Goal: Check status: Check status

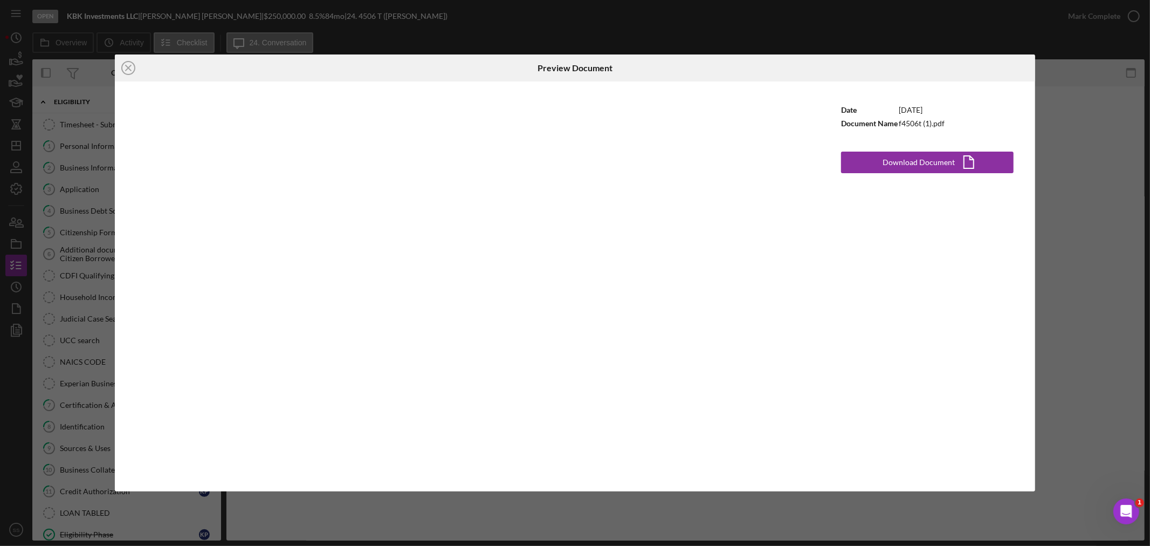
scroll to position [440, 0]
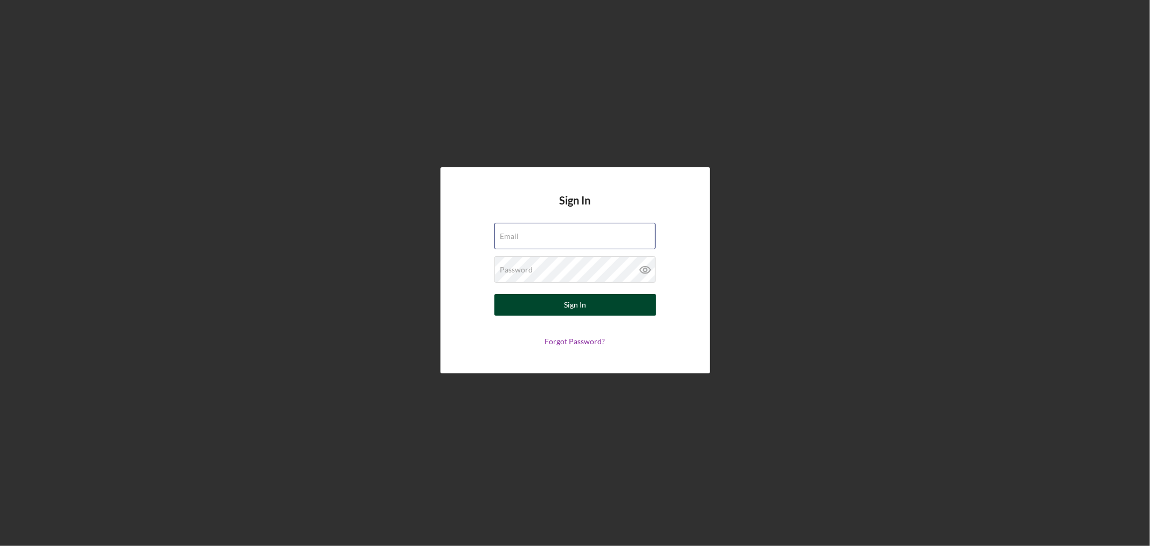
type input "[PERSON_NAME][EMAIL_ADDRESS][DOMAIN_NAME]"
click at [557, 303] on button "Sign In" at bounding box center [575, 305] width 162 height 22
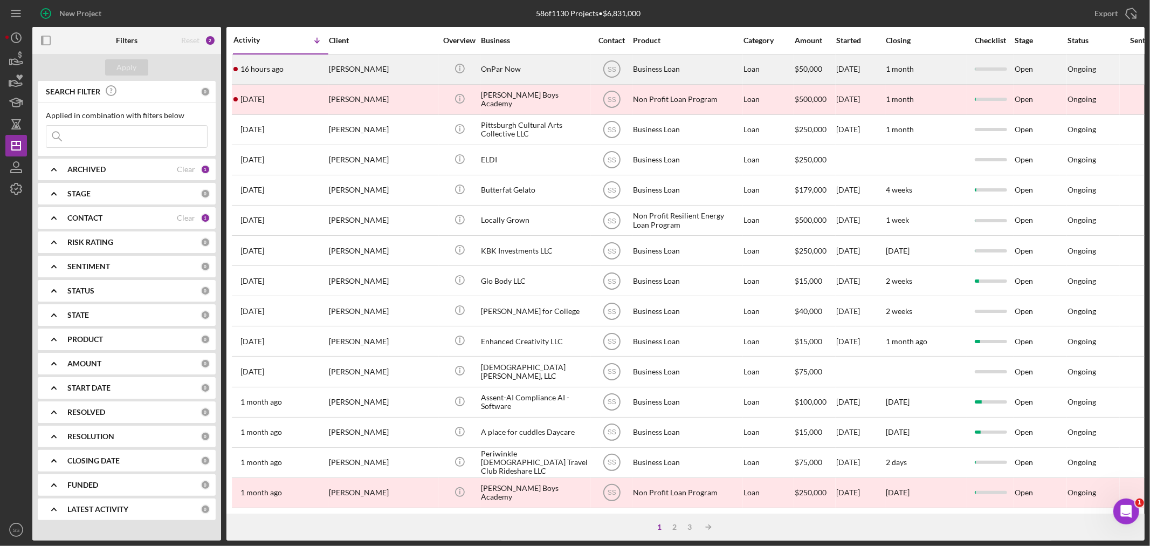
click at [406, 70] on div "[PERSON_NAME]" at bounding box center [383, 69] width 108 height 29
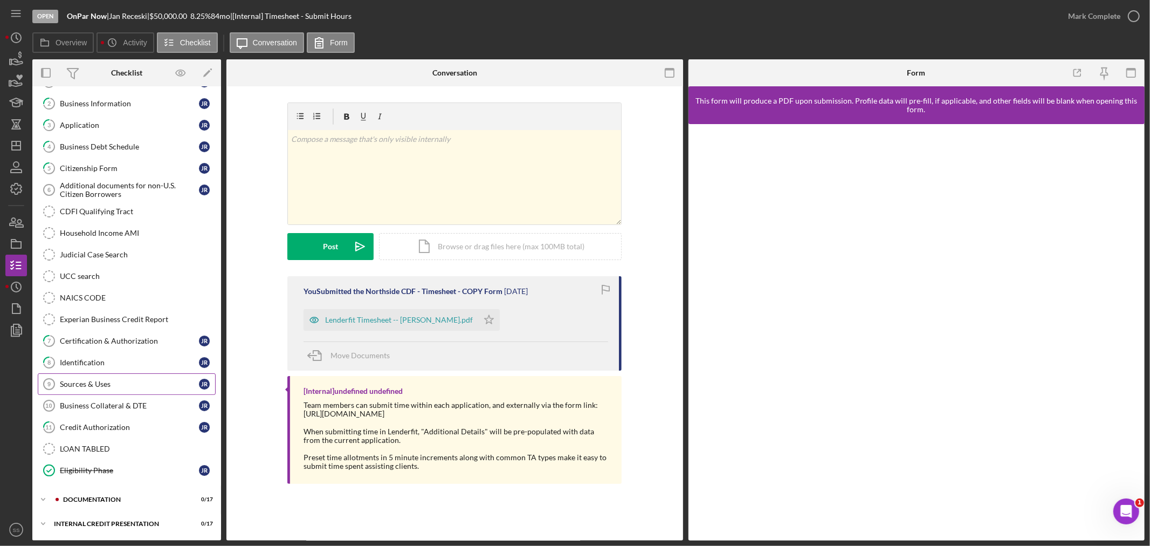
scroll to position [66, 0]
click at [90, 496] on div "documentation" at bounding box center [135, 499] width 144 height 6
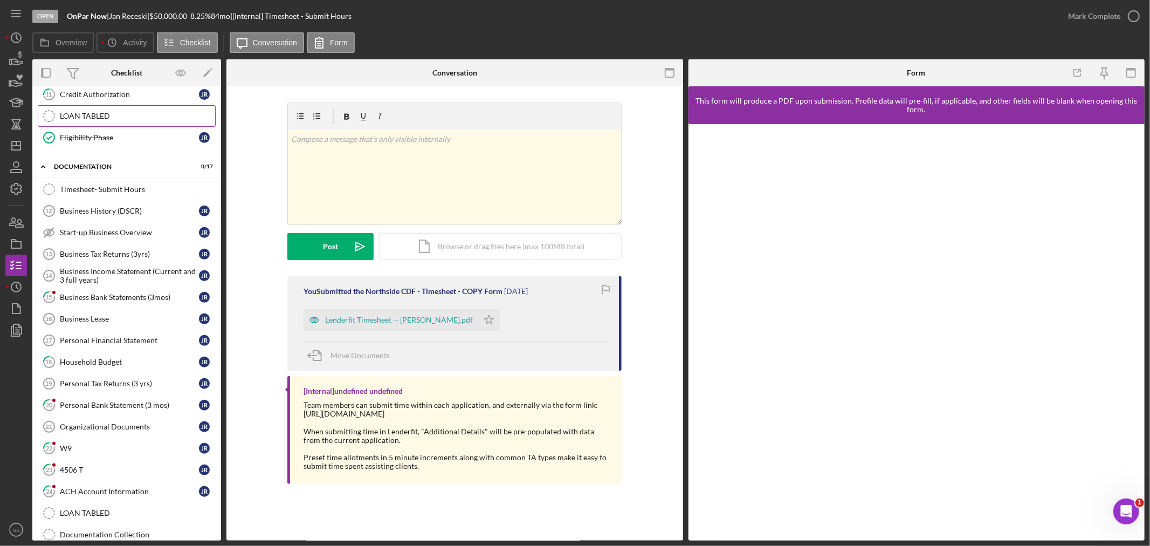
scroll to position [426, 0]
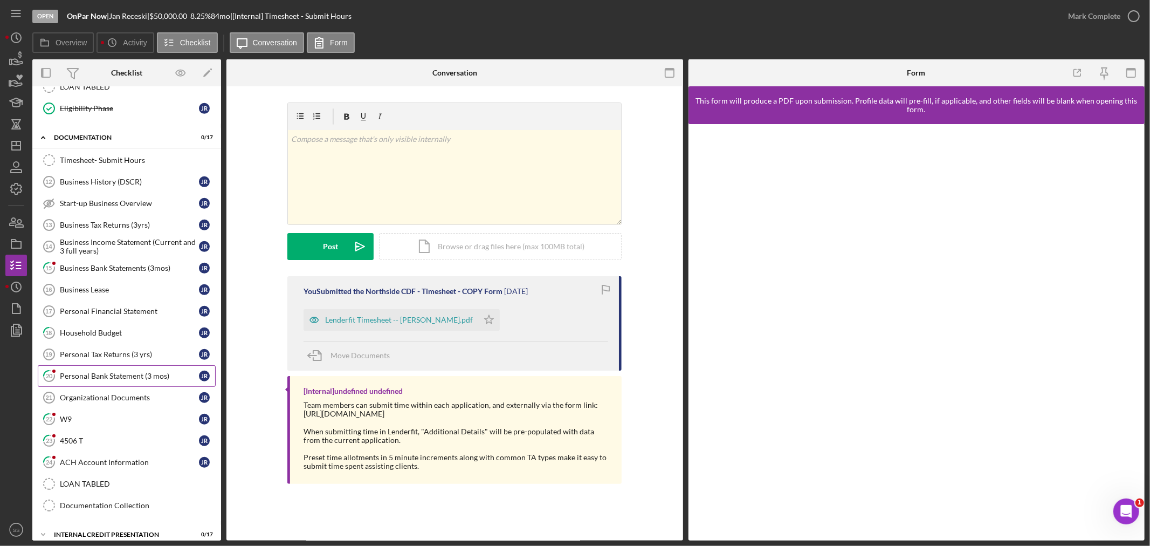
click at [98, 380] on div "Personal Bank Statement (3 mos)" at bounding box center [129, 375] width 139 height 9
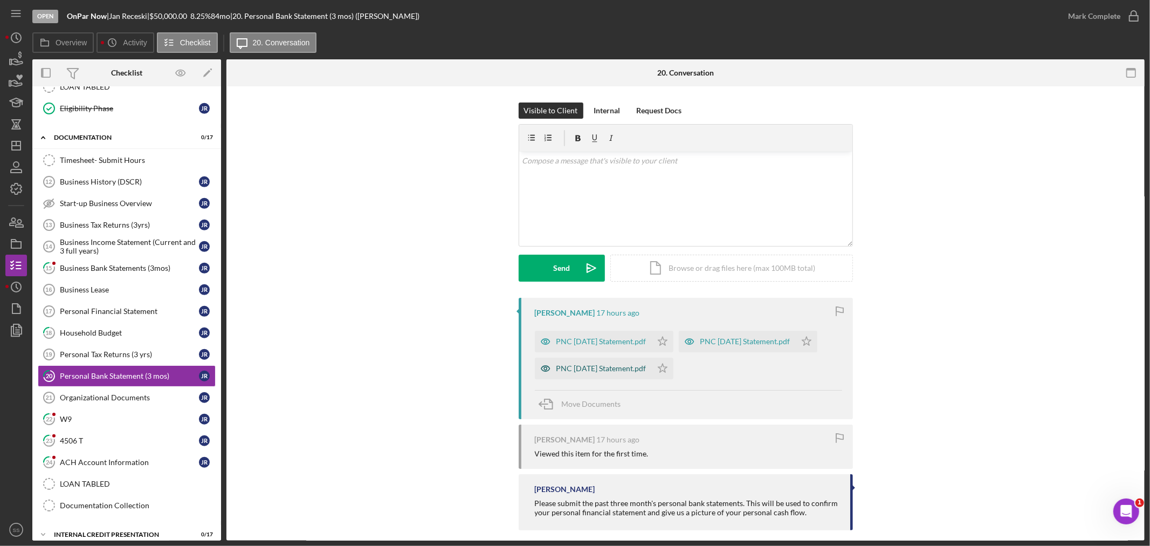
click at [595, 368] on div "PNC [DATE] Statement.pdf" at bounding box center [601, 368] width 90 height 9
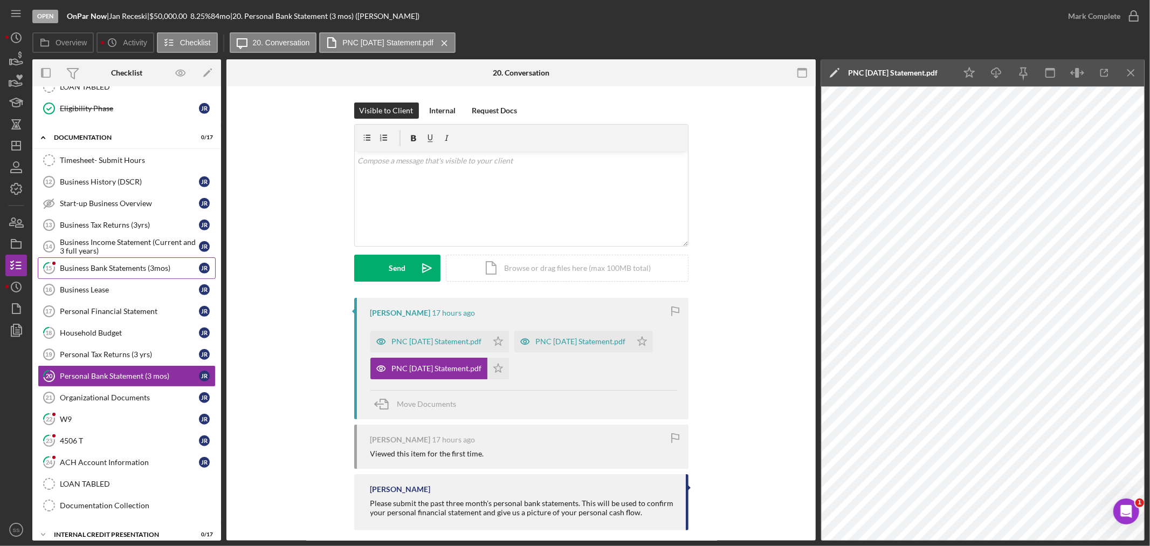
click at [89, 270] on div "Business Bank Statements (3mos)" at bounding box center [129, 268] width 139 height 9
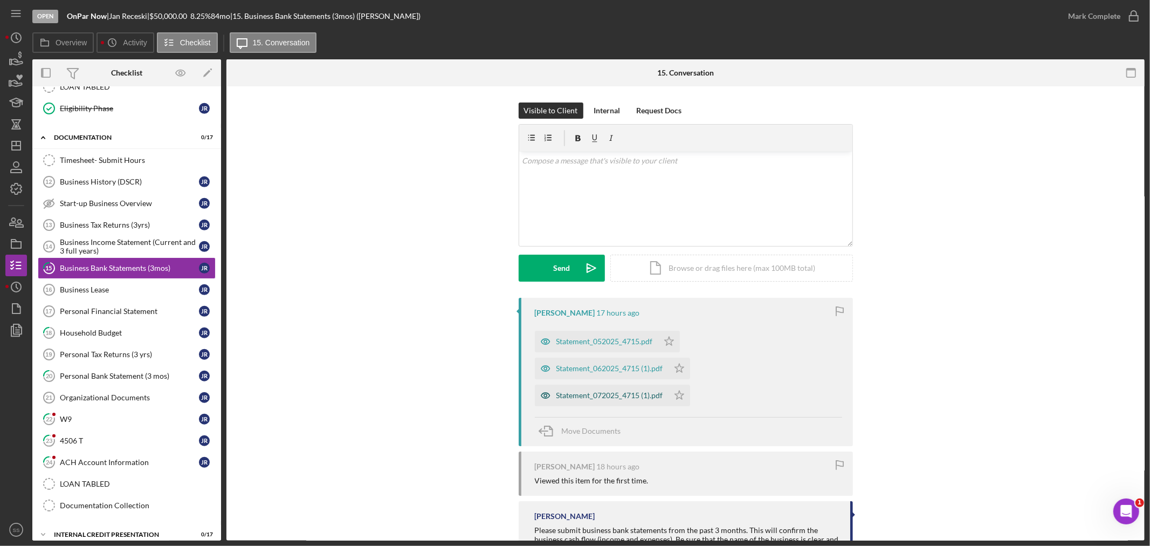
click at [588, 396] on div "Statement_072025_4715 (1).pdf" at bounding box center [609, 395] width 107 height 9
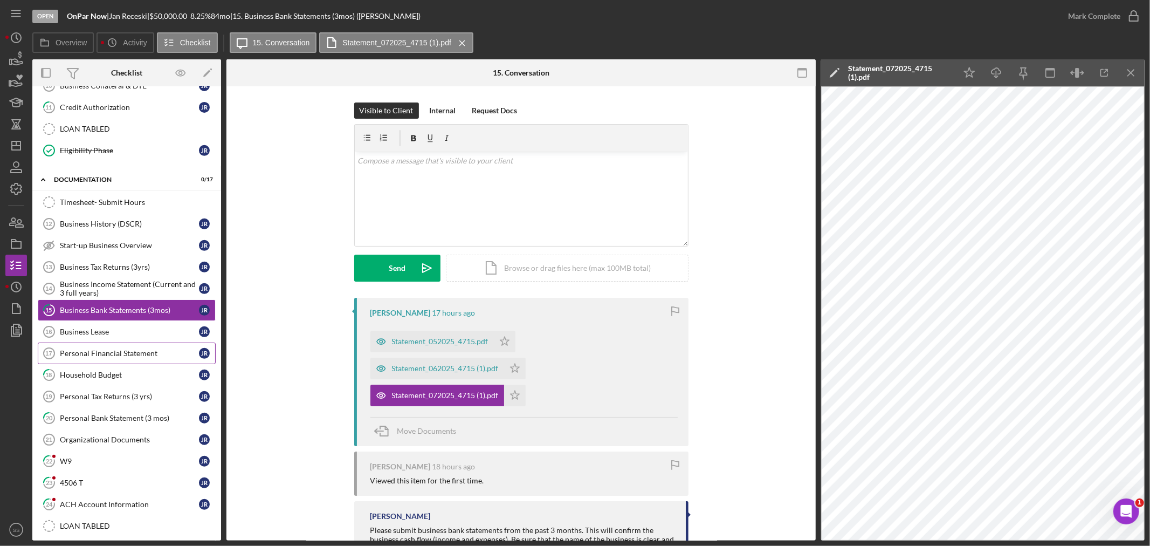
scroll to position [365, 0]
